Goal: Communication & Community: Answer question/provide support

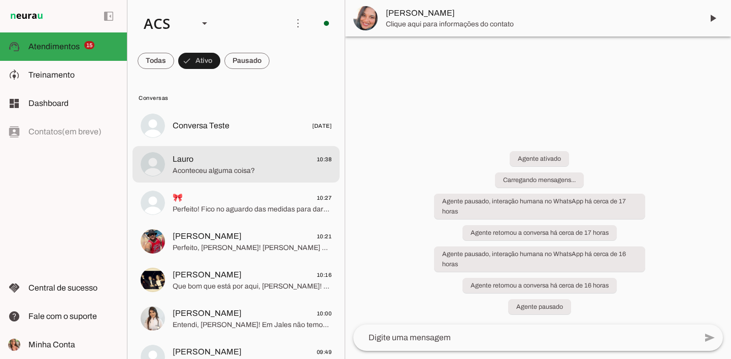
click at [276, 177] on md-item "Lauro 10:38 Aconteceu alguma coisa?" at bounding box center [235, 164] width 207 height 37
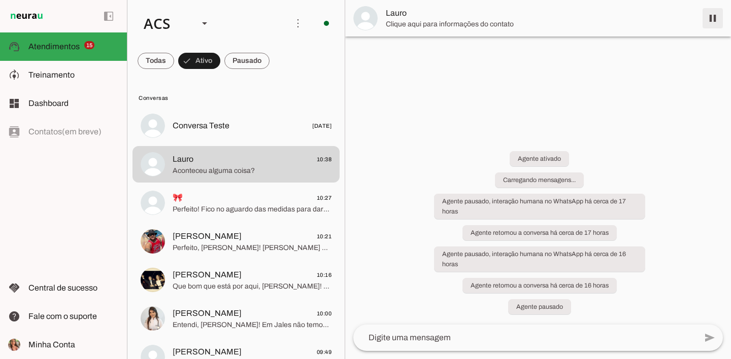
click at [712, 16] on span at bounding box center [712, 18] width 24 height 24
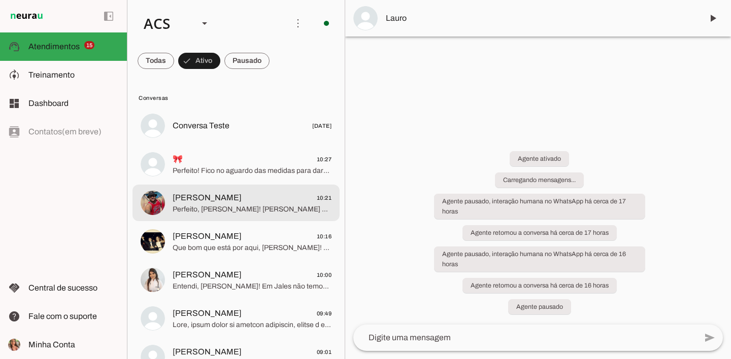
click at [305, 195] on span "Marcelo 10:21" at bounding box center [251, 198] width 159 height 13
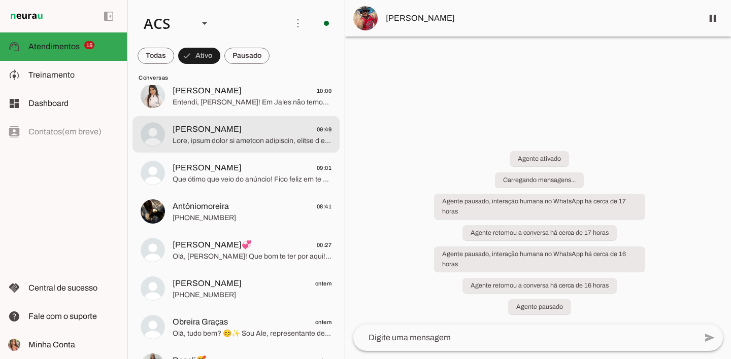
scroll to position [216, 0]
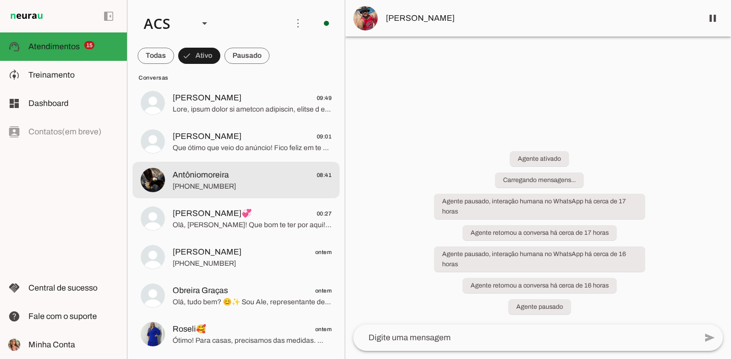
click at [258, 186] on span "[PHONE_NUMBER]" at bounding box center [251, 187] width 159 height 10
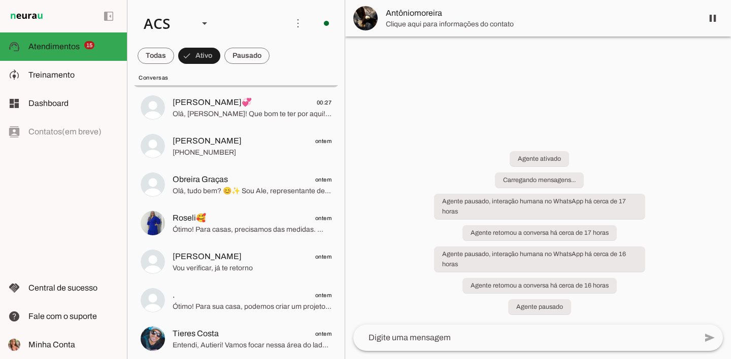
scroll to position [329, 0]
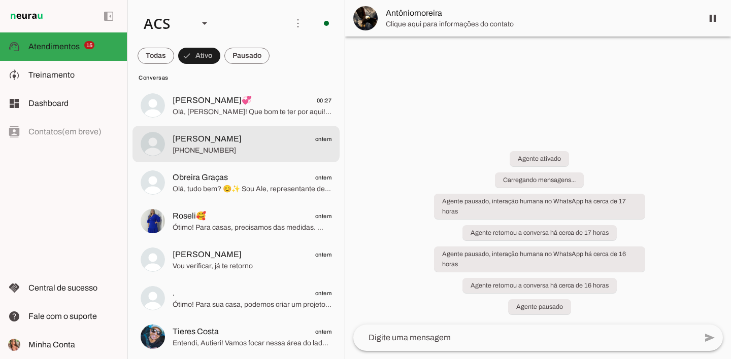
click at [249, 152] on span "[PHONE_NUMBER]" at bounding box center [251, 151] width 159 height 10
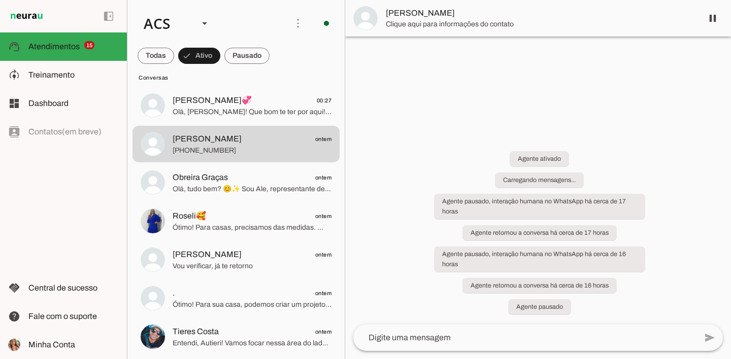
click at [152, 50] on span at bounding box center [155, 56] width 37 height 24
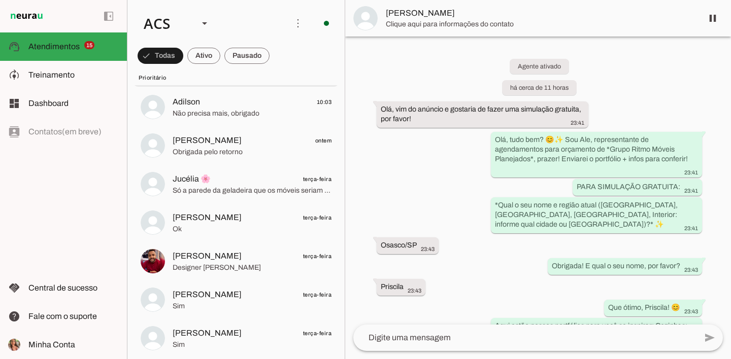
scroll to position [65, 0]
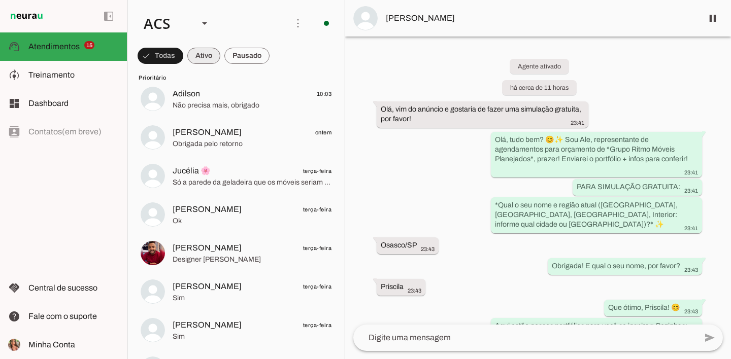
click at [216, 57] on span at bounding box center [203, 56] width 33 height 24
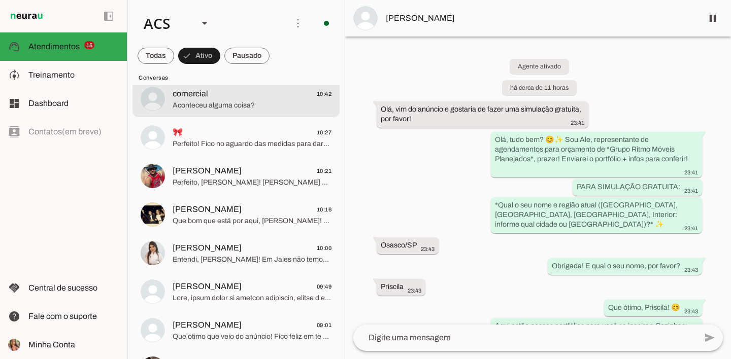
scroll to position [30, 0]
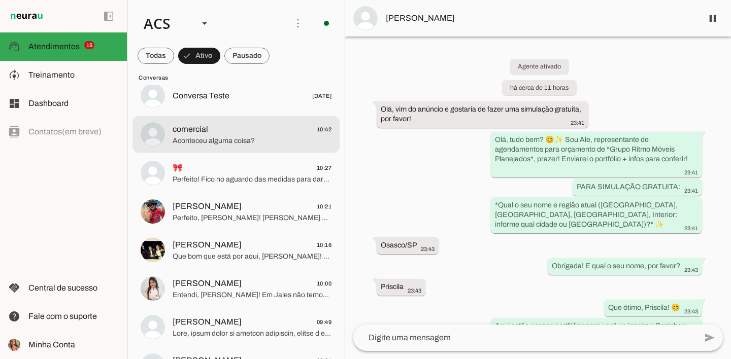
click at [244, 125] on span "comercial 10:42" at bounding box center [251, 129] width 159 height 13
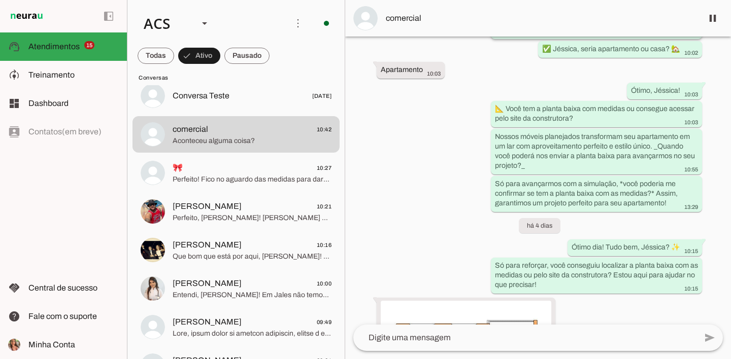
scroll to position [636, 0]
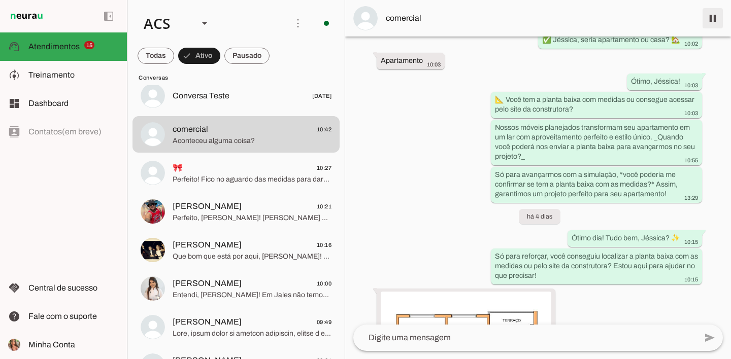
click at [711, 12] on span at bounding box center [712, 18] width 24 height 24
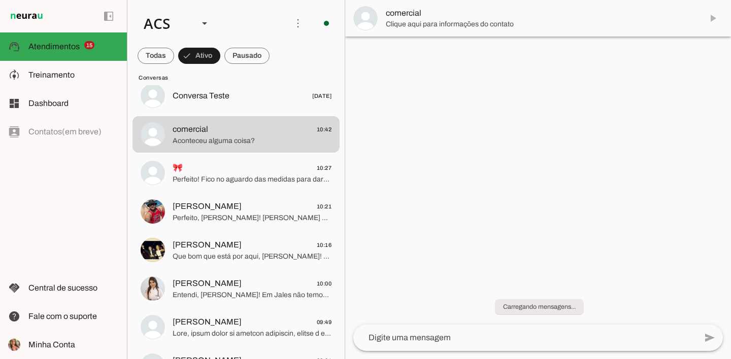
scroll to position [0, 0]
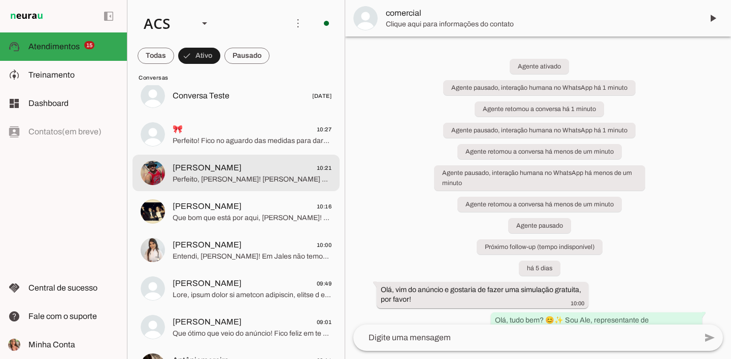
click at [197, 166] on span "[PERSON_NAME]" at bounding box center [206, 168] width 69 height 12
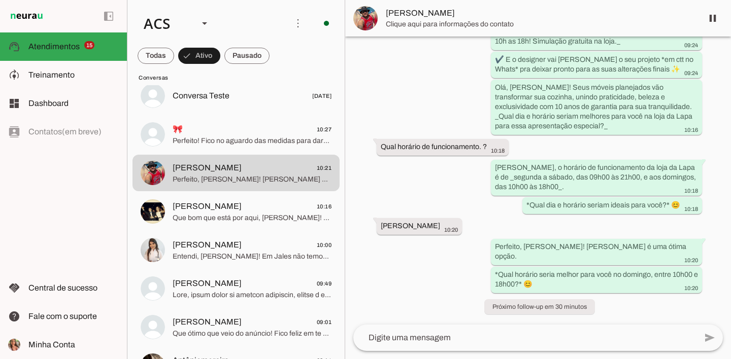
scroll to position [2212, 0]
click at [160, 58] on span at bounding box center [155, 56] width 37 height 24
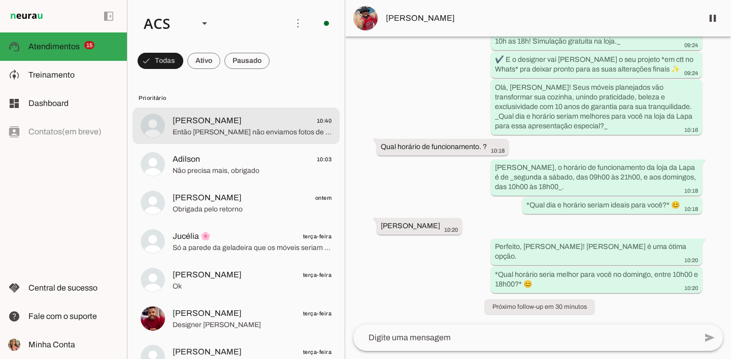
scroll to position [0, 0]
